Goal: Understand process/instructions: Learn how to perform a task or action

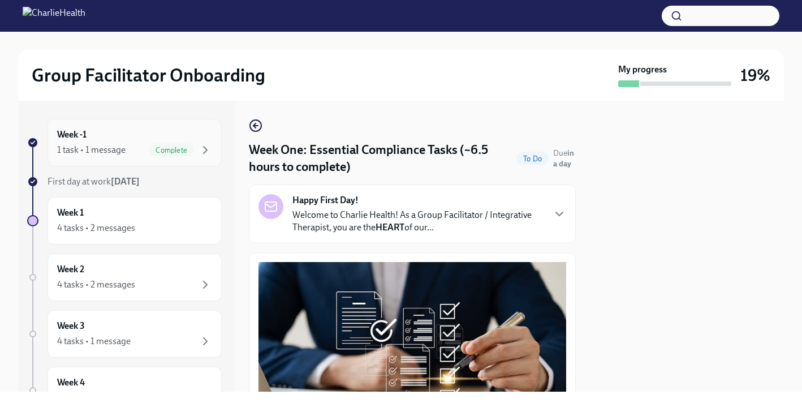
click at [149, 156] on div "Complete" at bounding box center [180, 150] width 63 height 14
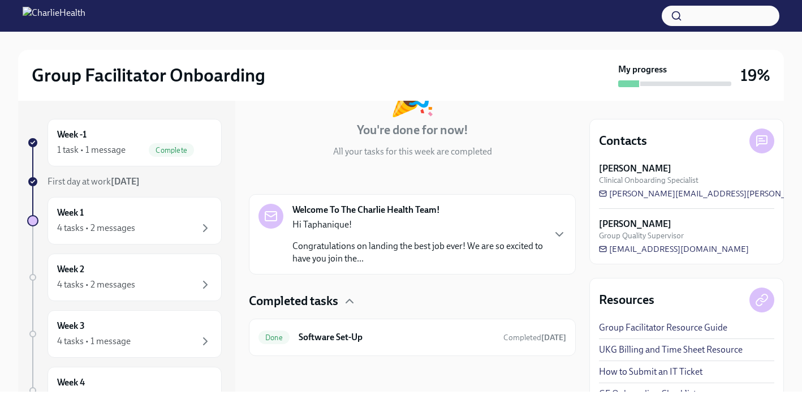
scroll to position [94, 0]
click at [117, 227] on div "4 tasks • 2 messages" at bounding box center [96, 228] width 78 height 12
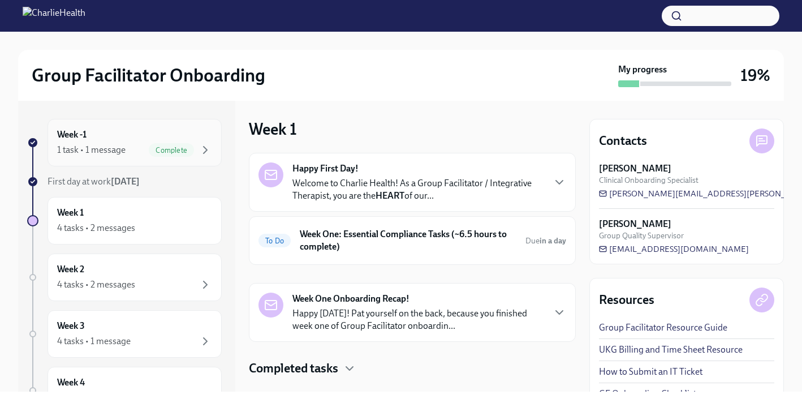
click at [146, 154] on div "1 task • 1 message Complete" at bounding box center [134, 150] width 155 height 14
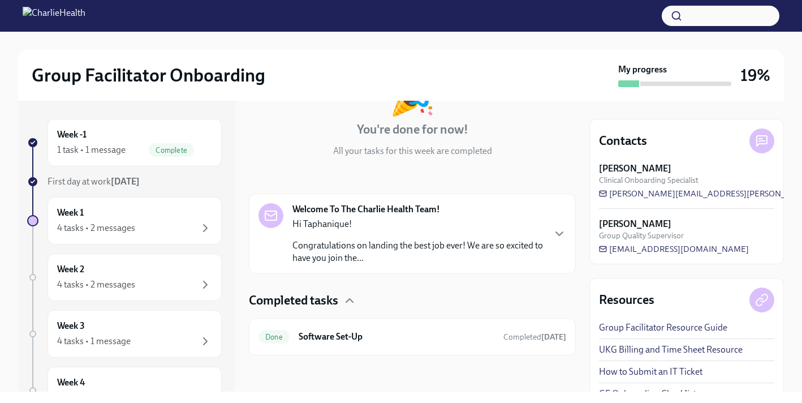
scroll to position [90, 0]
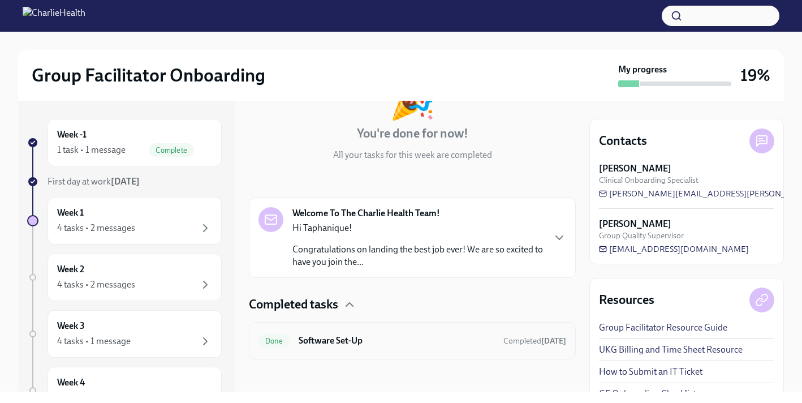
click at [337, 341] on h6 "Software Set-Up" at bounding box center [397, 340] width 196 height 12
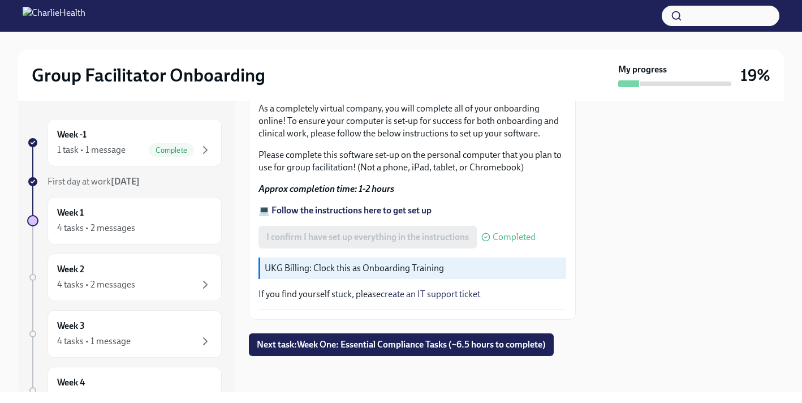
scroll to position [356, 0]
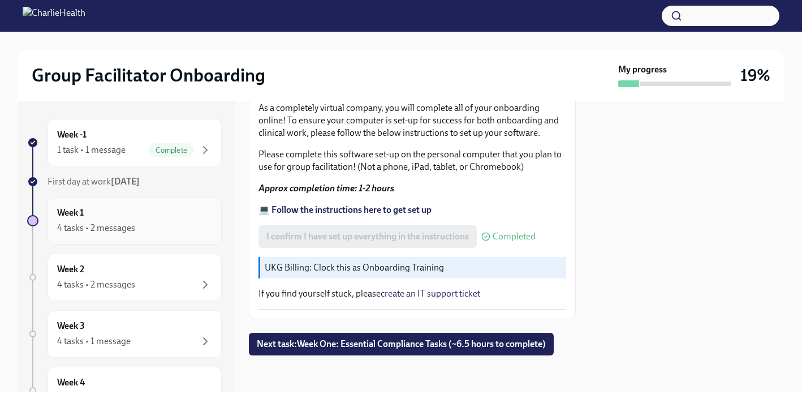
click at [191, 215] on div "Week 1 4 tasks • 2 messages" at bounding box center [134, 220] width 155 height 28
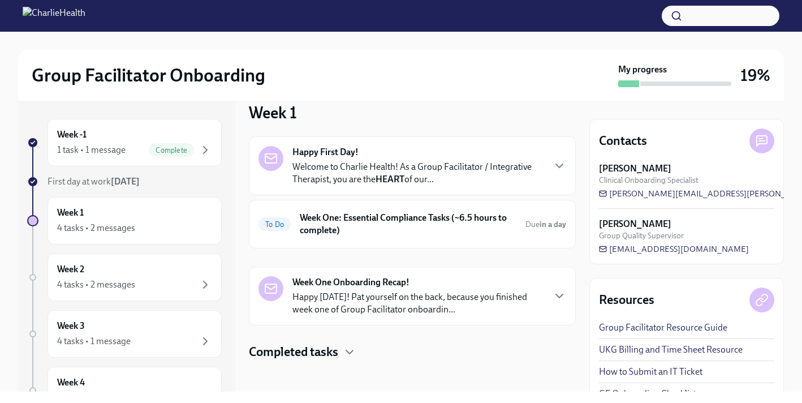
scroll to position [18, 0]
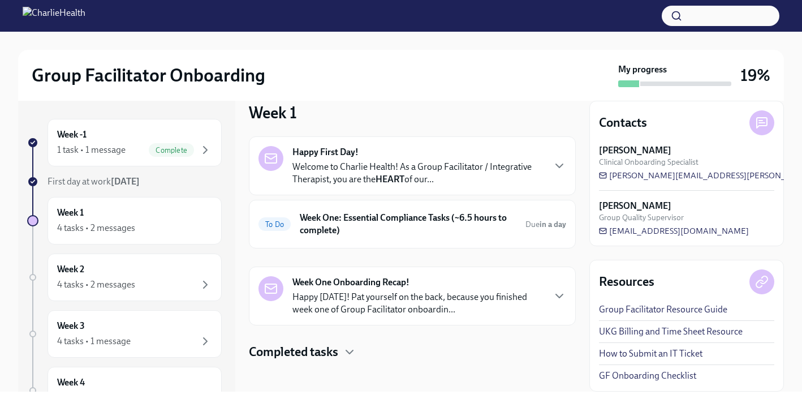
click at [678, 309] on link "Group Facilitator Resource Guide" at bounding box center [663, 309] width 128 height 12
